Goal: Navigation & Orientation: Find specific page/section

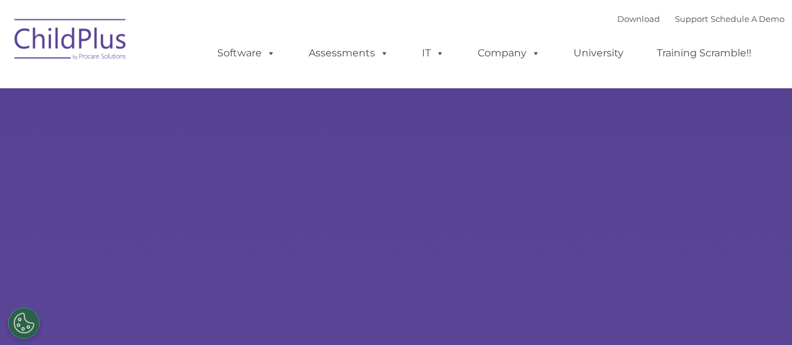
type input ""
select select "MEDIUM"
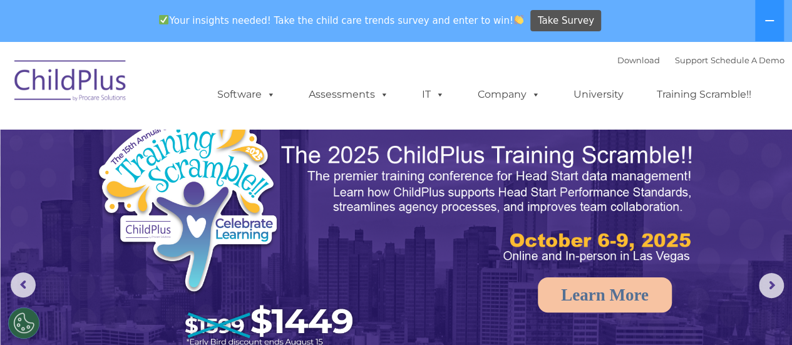
click at [48, 76] on img at bounding box center [70, 82] width 125 height 63
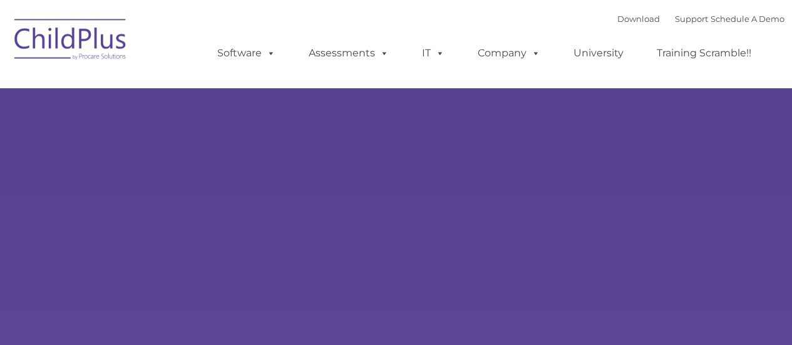
type input ""
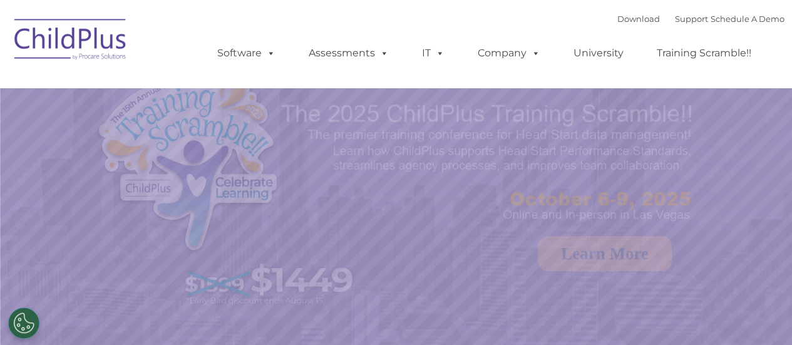
select select "MEDIUM"
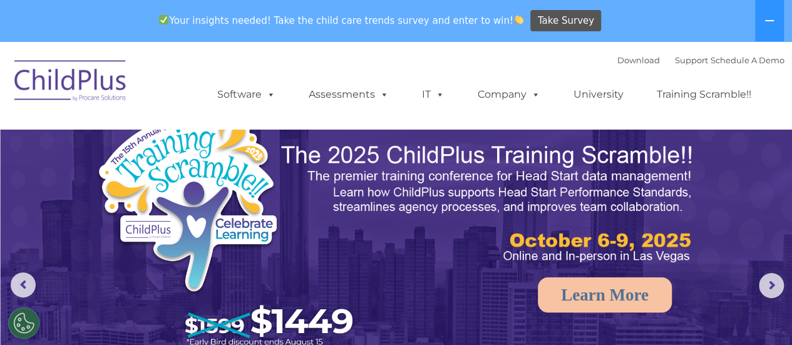
click at [72, 88] on img at bounding box center [70, 82] width 125 height 63
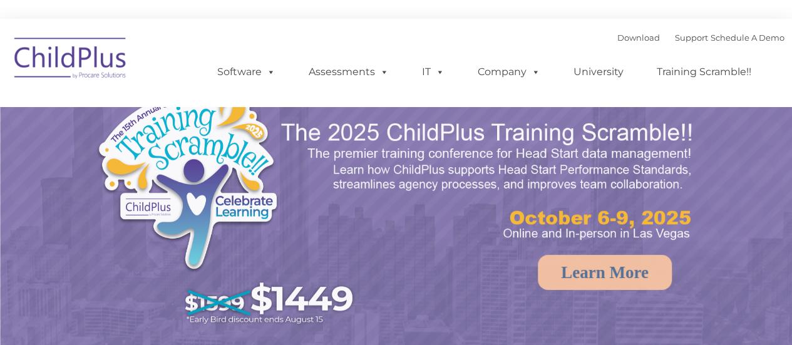
select select "MEDIUM"
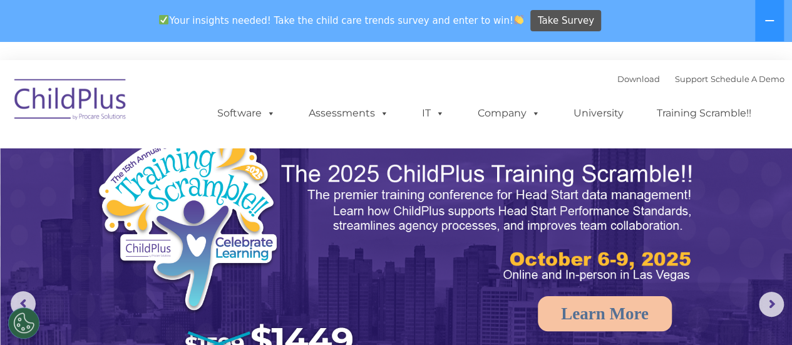
click at [282, 202] on img at bounding box center [488, 222] width 417 height 125
click at [69, 108] on img at bounding box center [70, 101] width 125 height 63
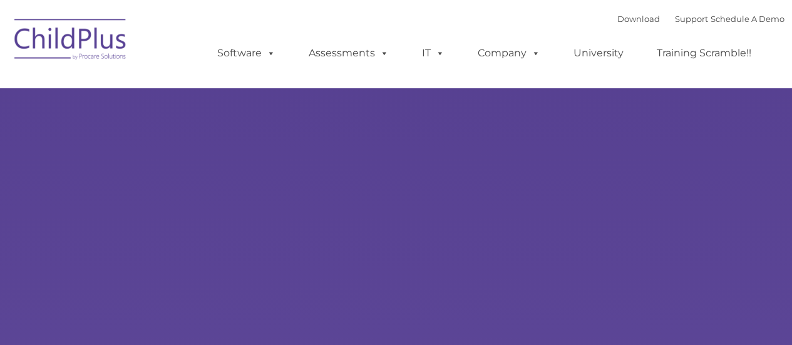
type input ""
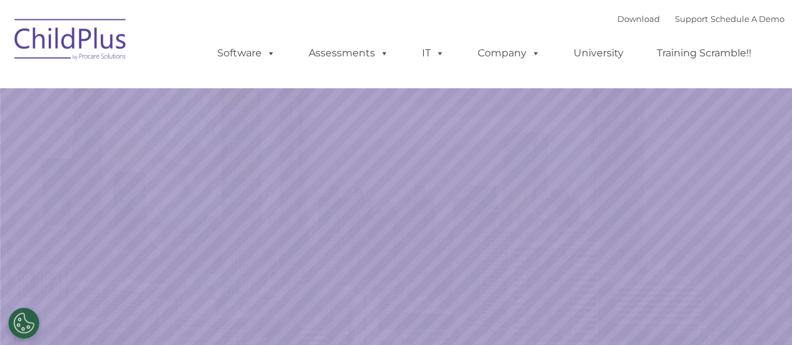
select select "MEDIUM"
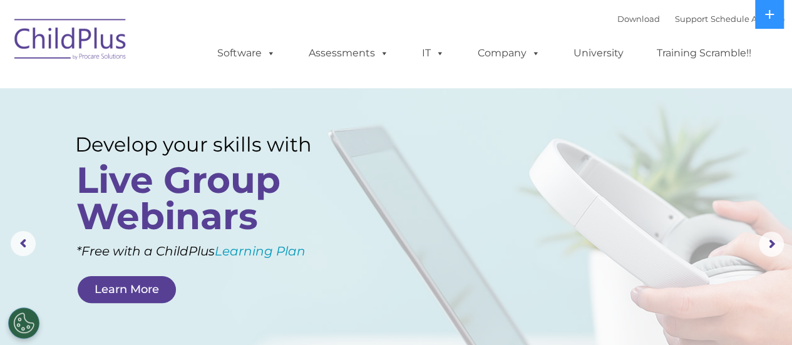
click at [98, 51] on img at bounding box center [70, 41] width 125 height 63
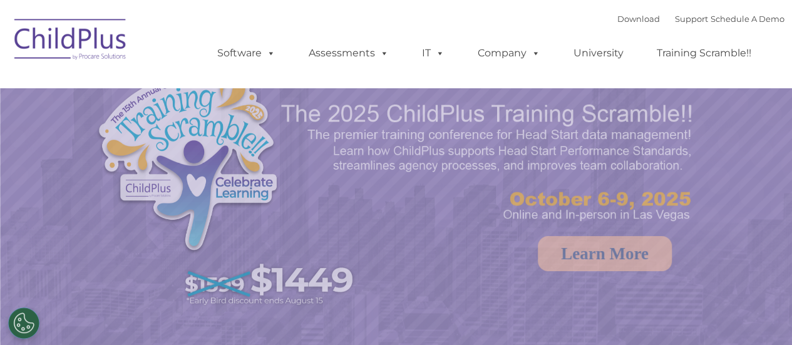
select select "MEDIUM"
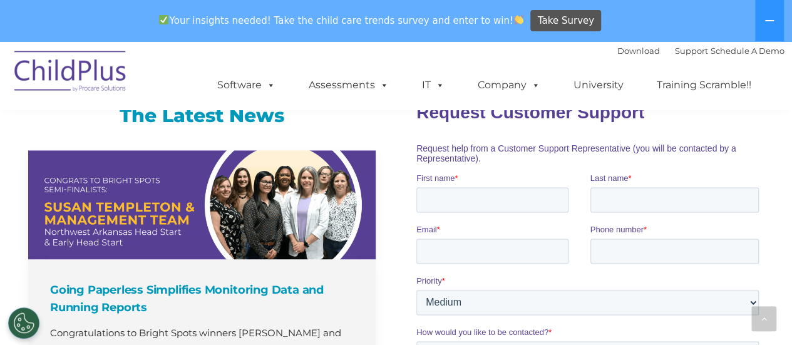
scroll to position [905, 0]
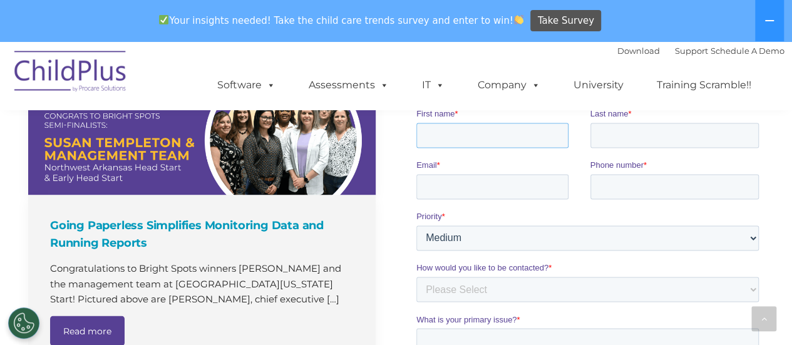
click at [438, 143] on input "First name *" at bounding box center [492, 134] width 152 height 25
click at [460, 129] on input "First name *" at bounding box center [492, 134] width 152 height 25
